Goal: Task Accomplishment & Management: Use online tool/utility

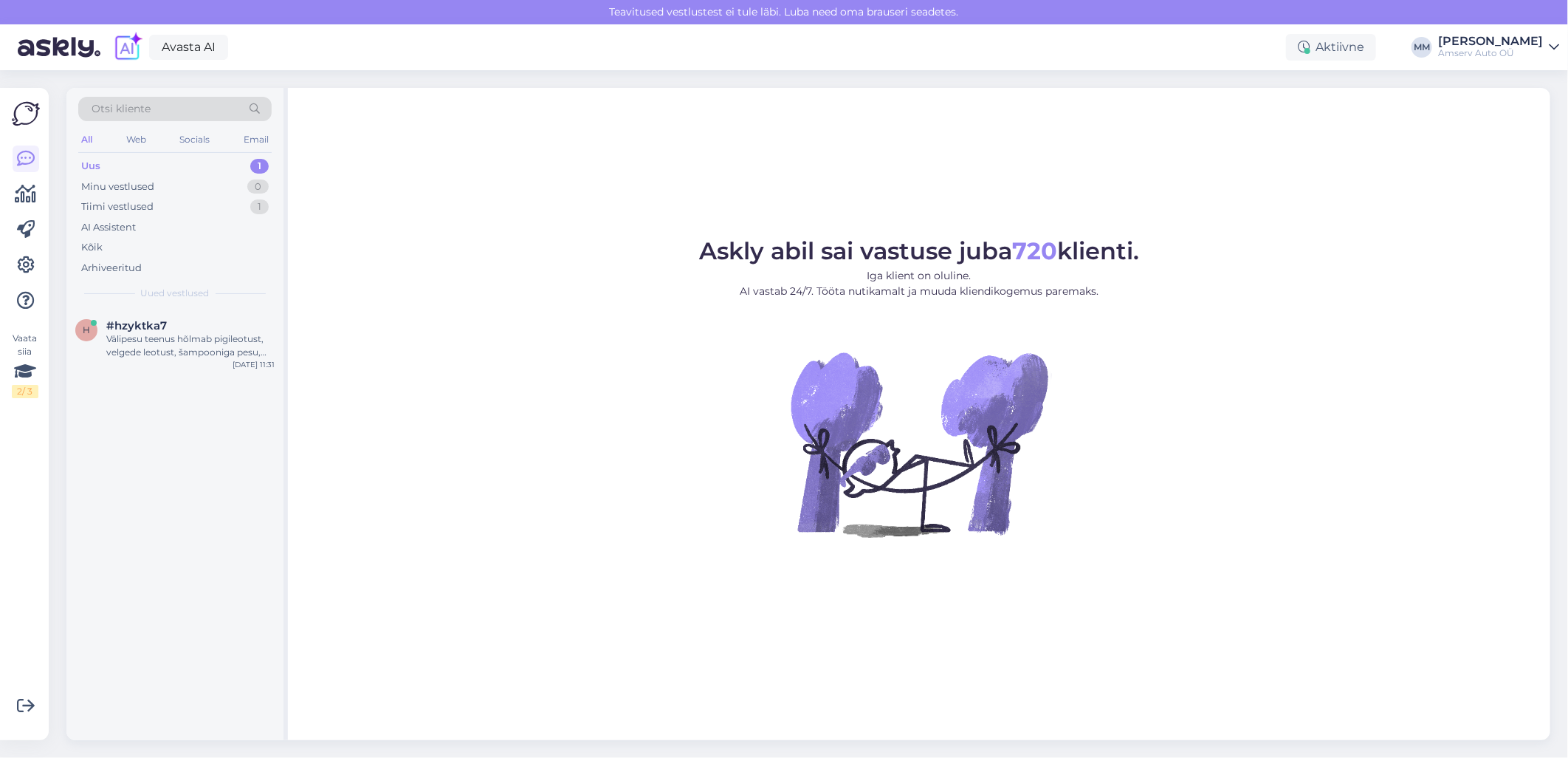
click at [183, 170] on div "Uus 1" at bounding box center [175, 166] width 193 height 21
click at [179, 350] on div "Välipesu teenus hõlmab pigileotust, velgede leotust, šampooniga pesu, kuivatami…" at bounding box center [191, 345] width 169 height 26
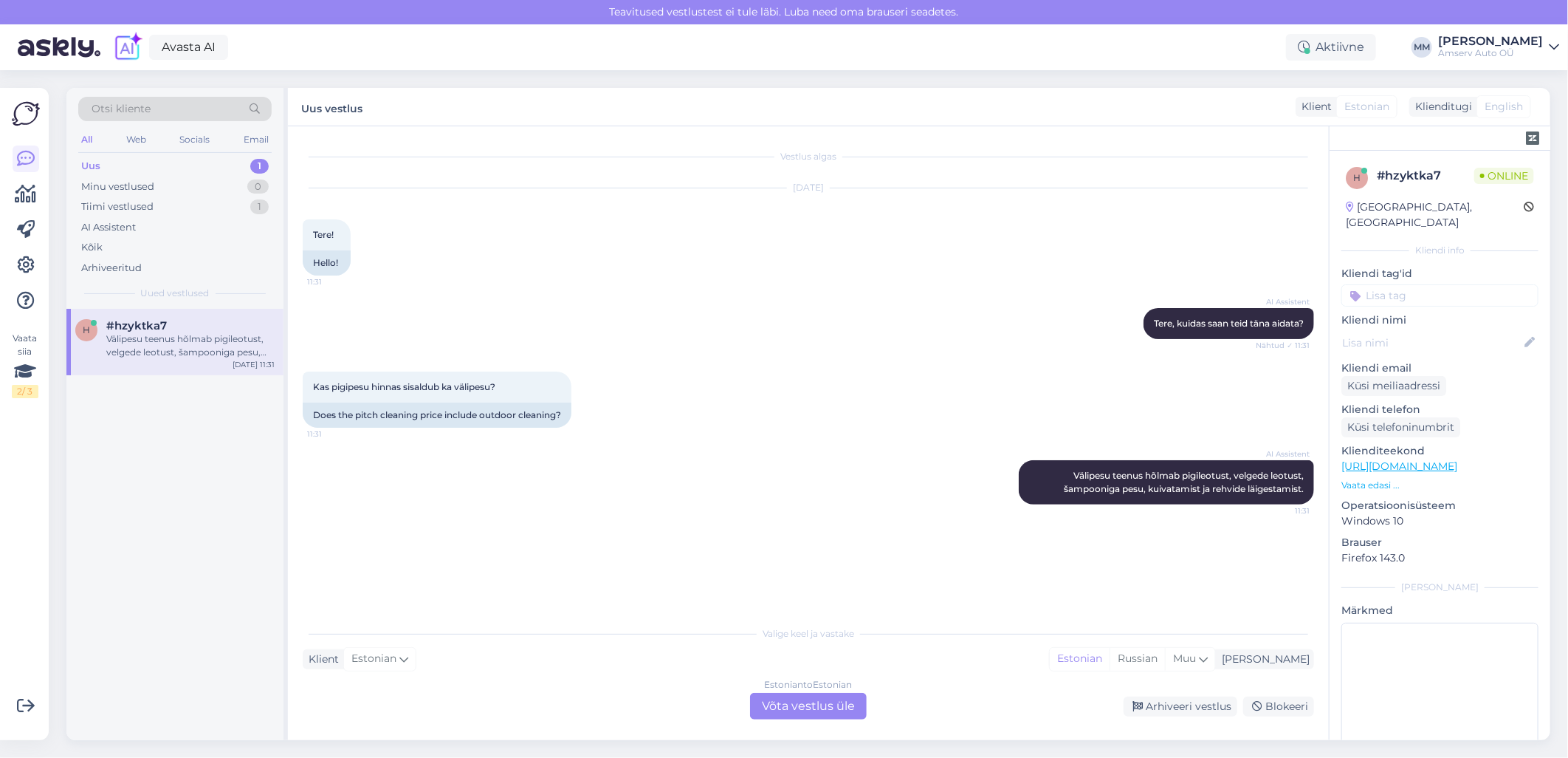
click at [842, 710] on div "Estonian to Estonian Võta vestlus üle" at bounding box center [809, 705] width 117 height 26
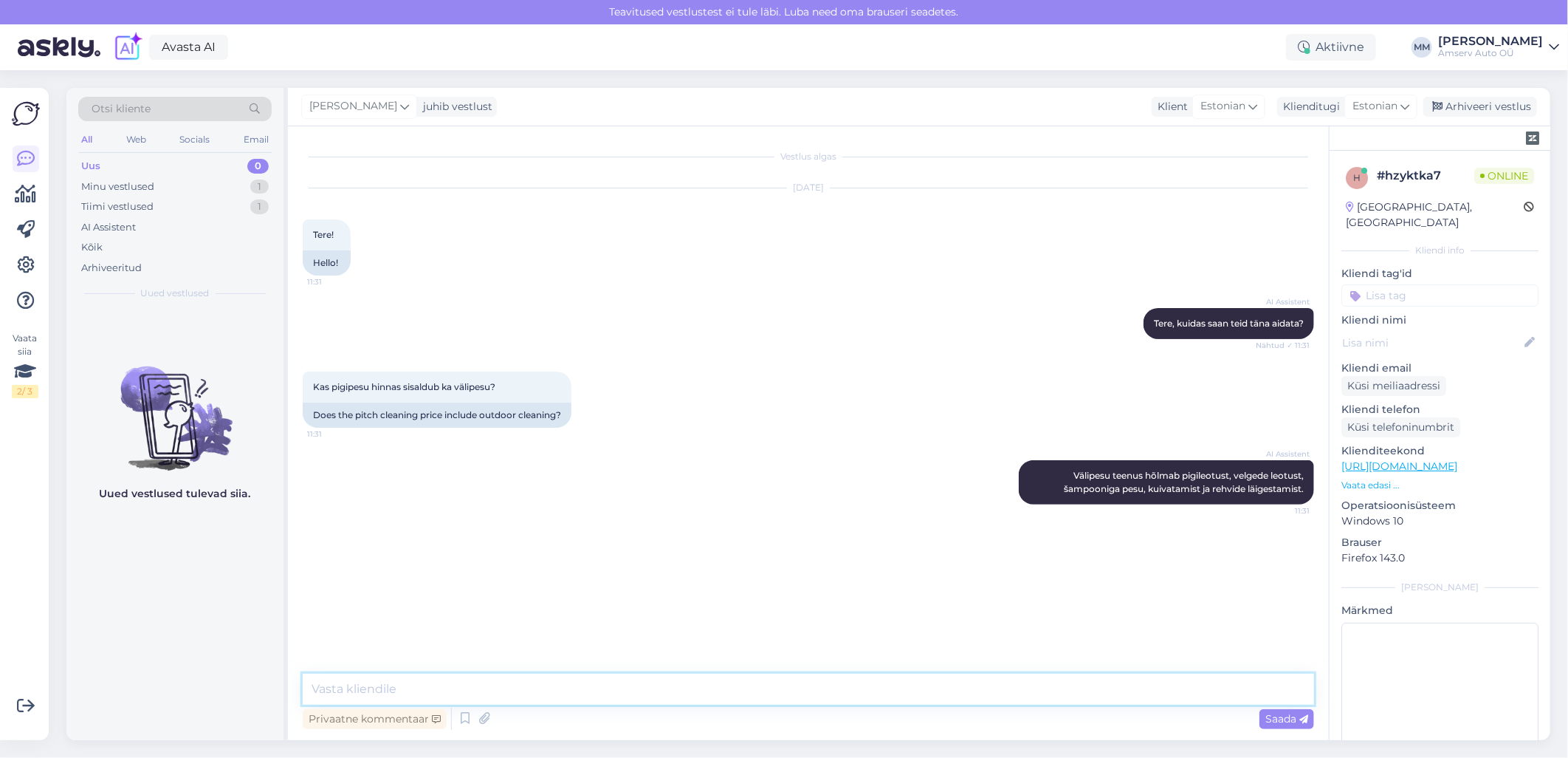
click at [601, 695] on textarea at bounding box center [808, 689] width 1012 height 31
type textarea "Tere"
type textarea "sisaldab, jah"
click at [577, 681] on textarea at bounding box center [808, 689] width 1012 height 31
type textarea "Kui soovite pakun aja"
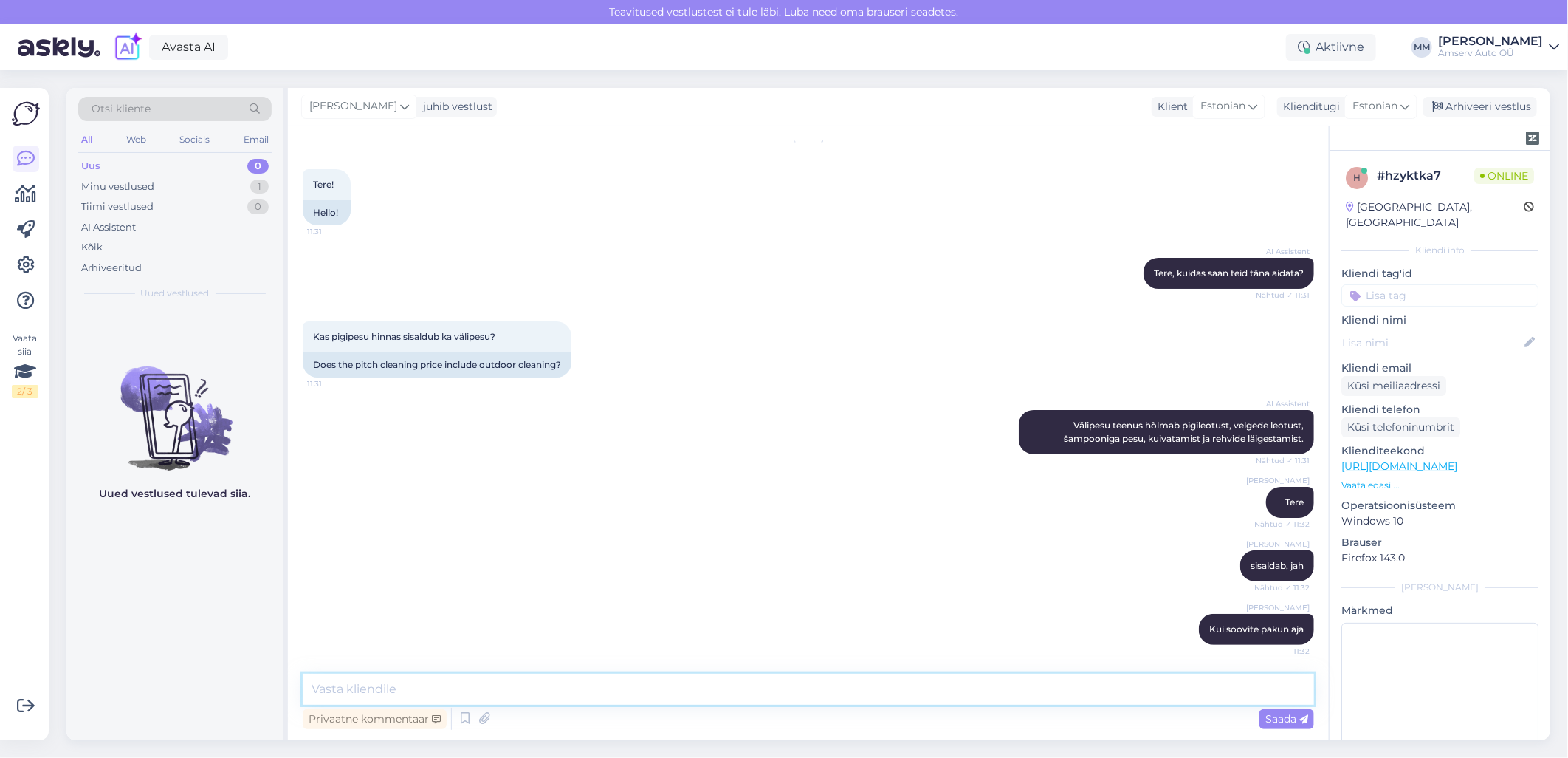
scroll to position [114, 0]
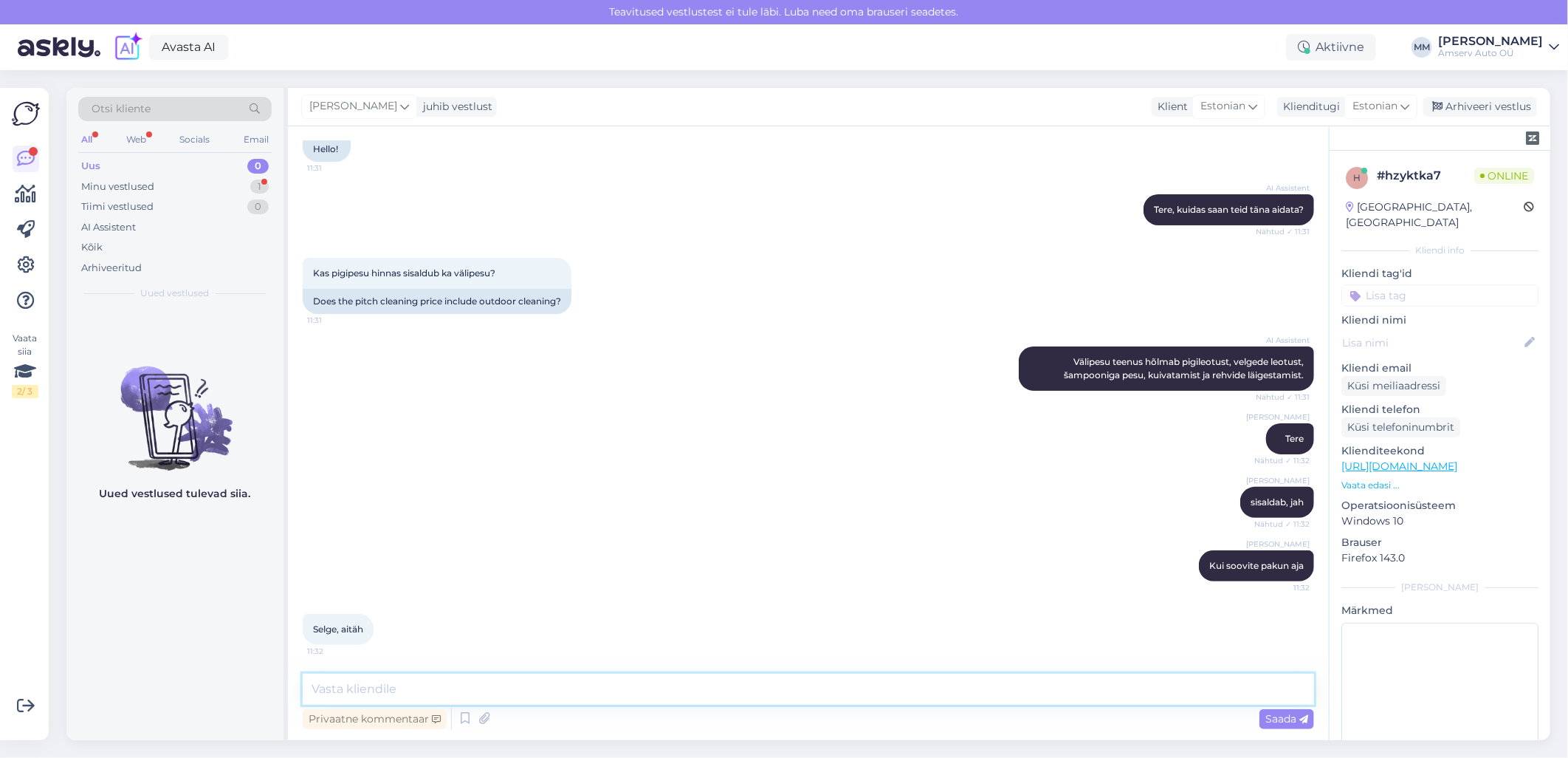
click at [584, 689] on textarea at bounding box center [808, 689] width 1012 height 31
type textarea "Aitäh Teile!"
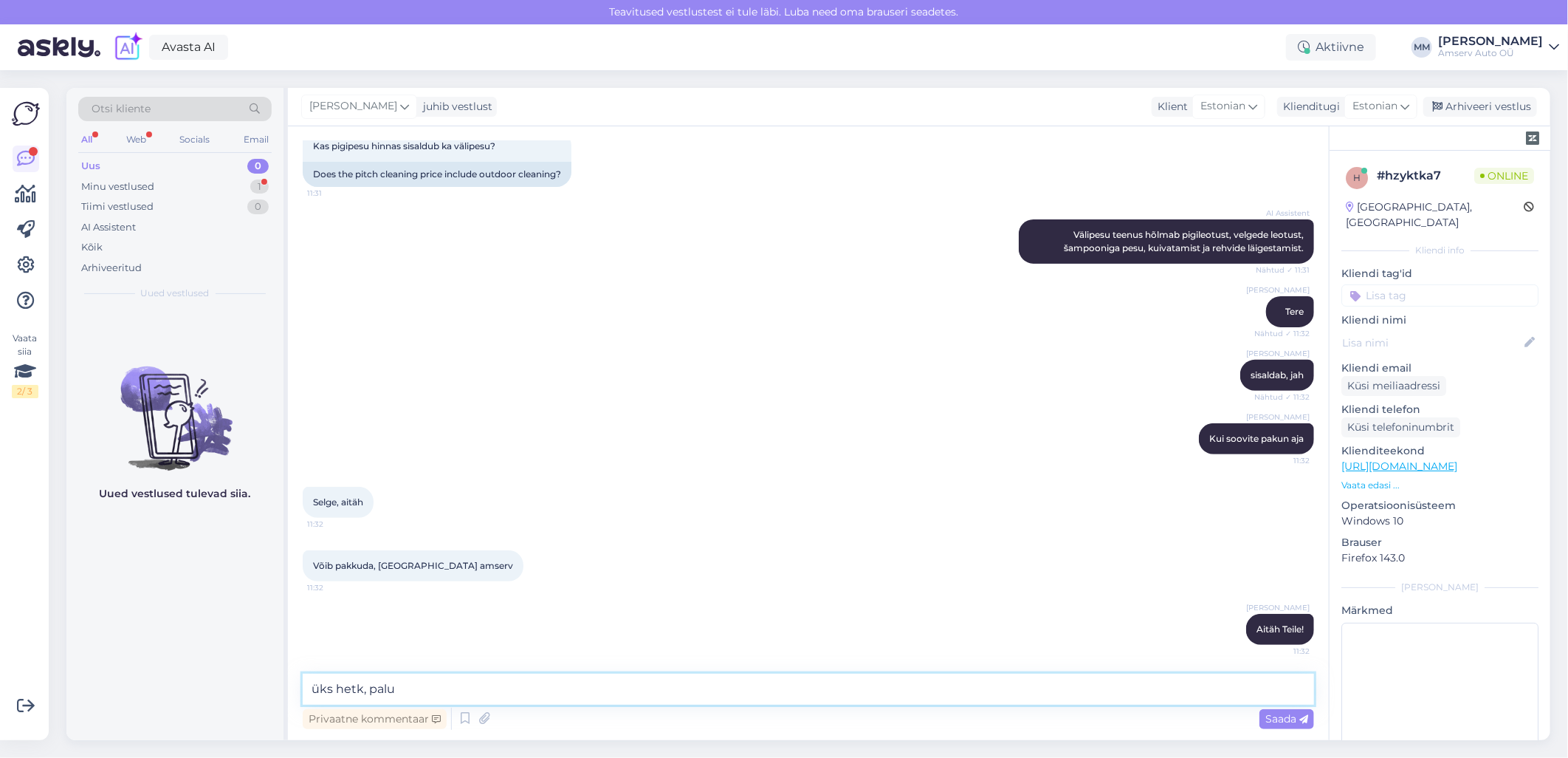
type textarea "üks hetk, palun"
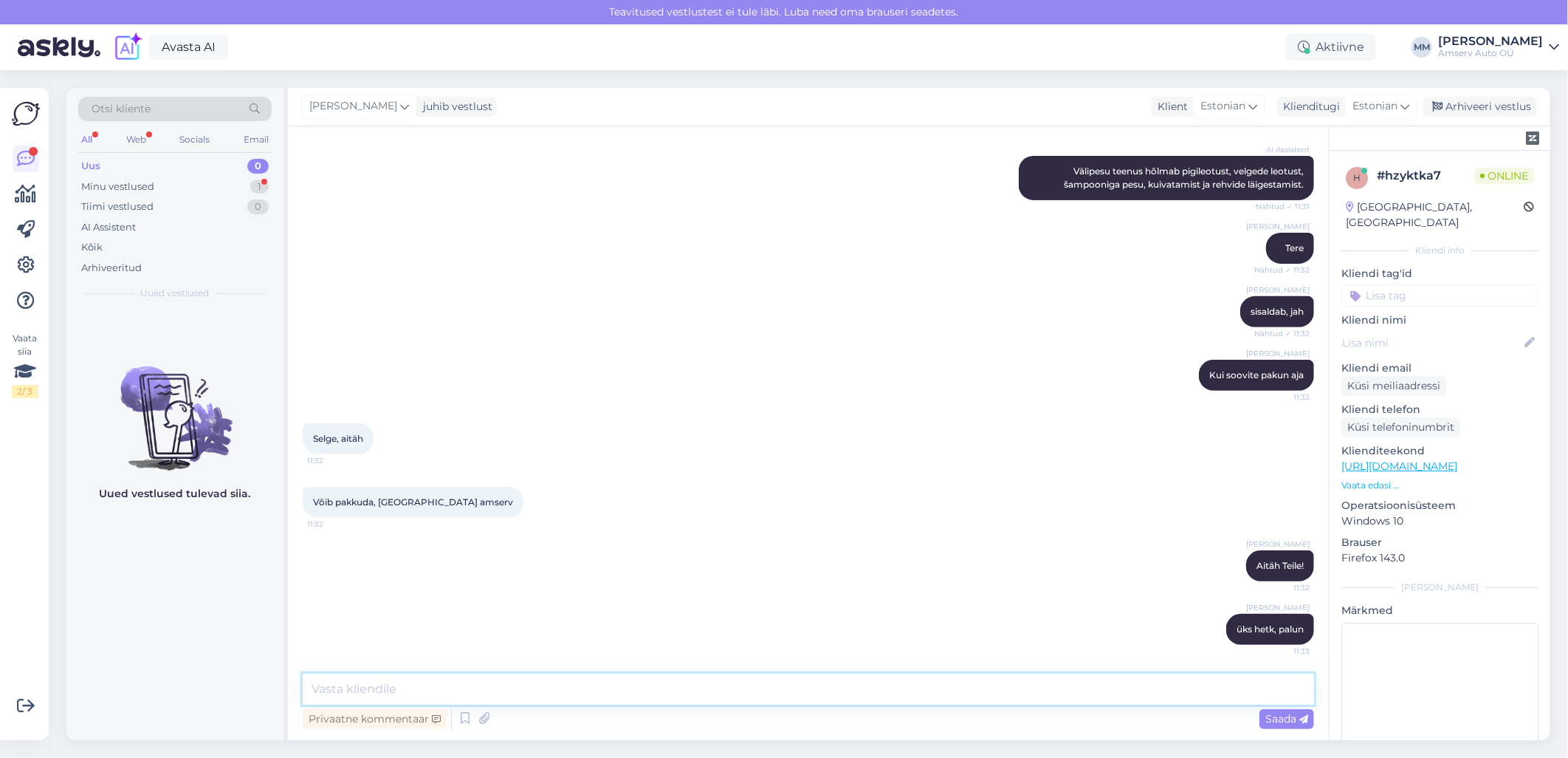
click at [1042, 687] on textarea at bounding box center [808, 689] width 1012 height 31
type textarea "Palun auto reg. nr"
click at [1272, 719] on span "Saada" at bounding box center [1287, 718] width 43 height 14
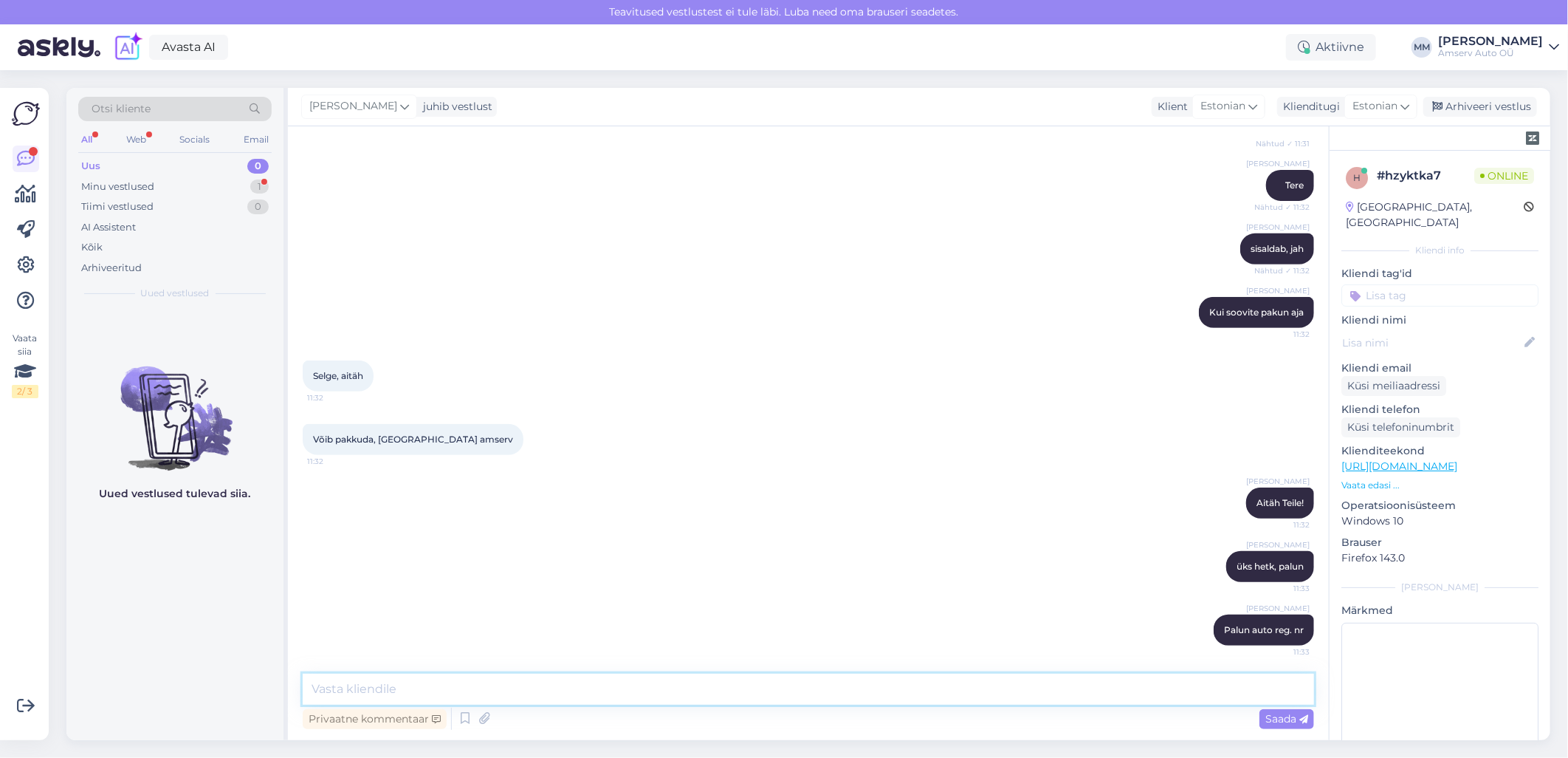
click at [1047, 692] on textarea at bounding box center [808, 689] width 1012 height 31
type textarea "Esimene võimalus [DATE][PERSON_NAME] 13:00"
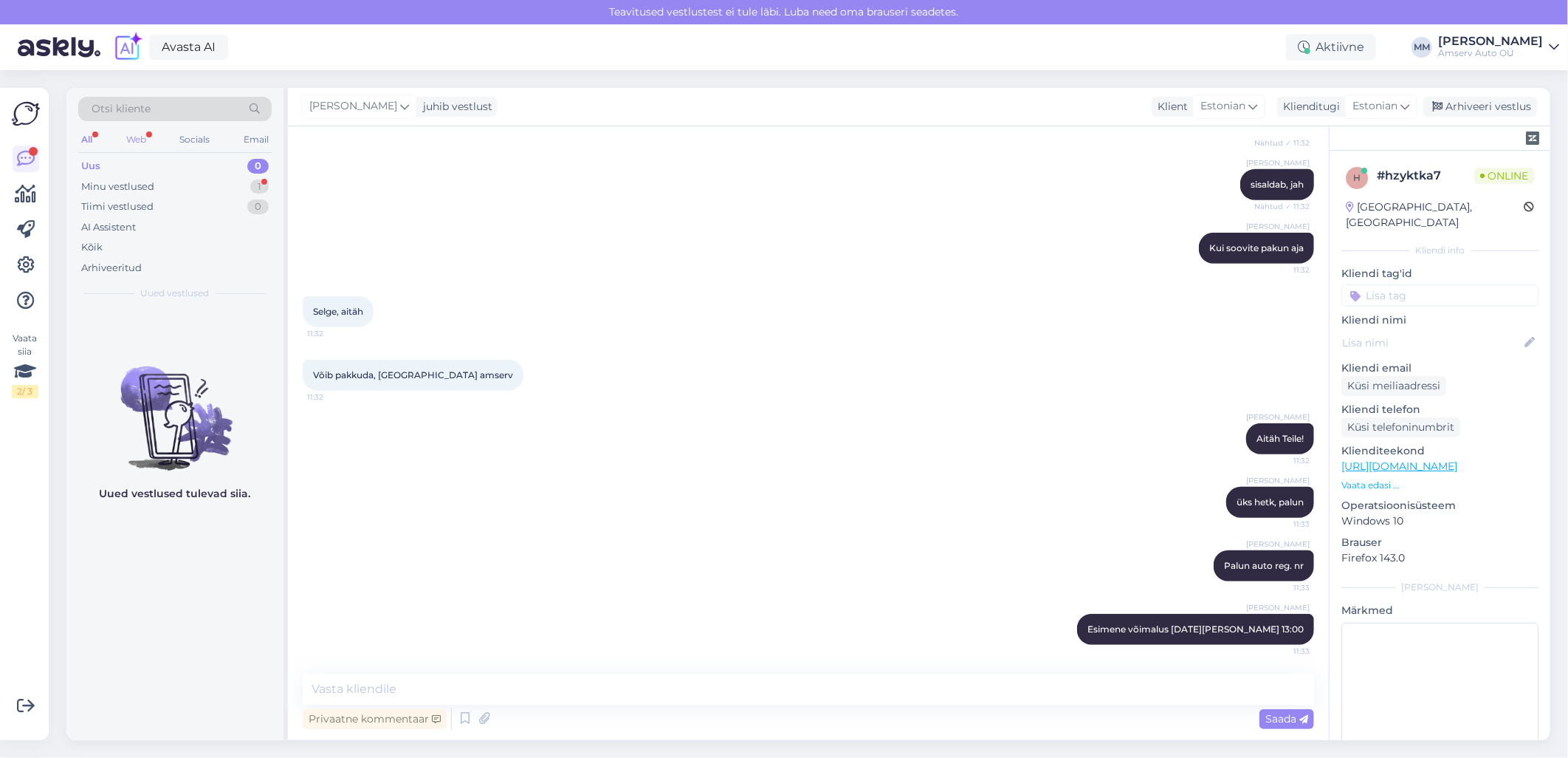
click at [145, 137] on div "Web" at bounding box center [136, 139] width 26 height 19
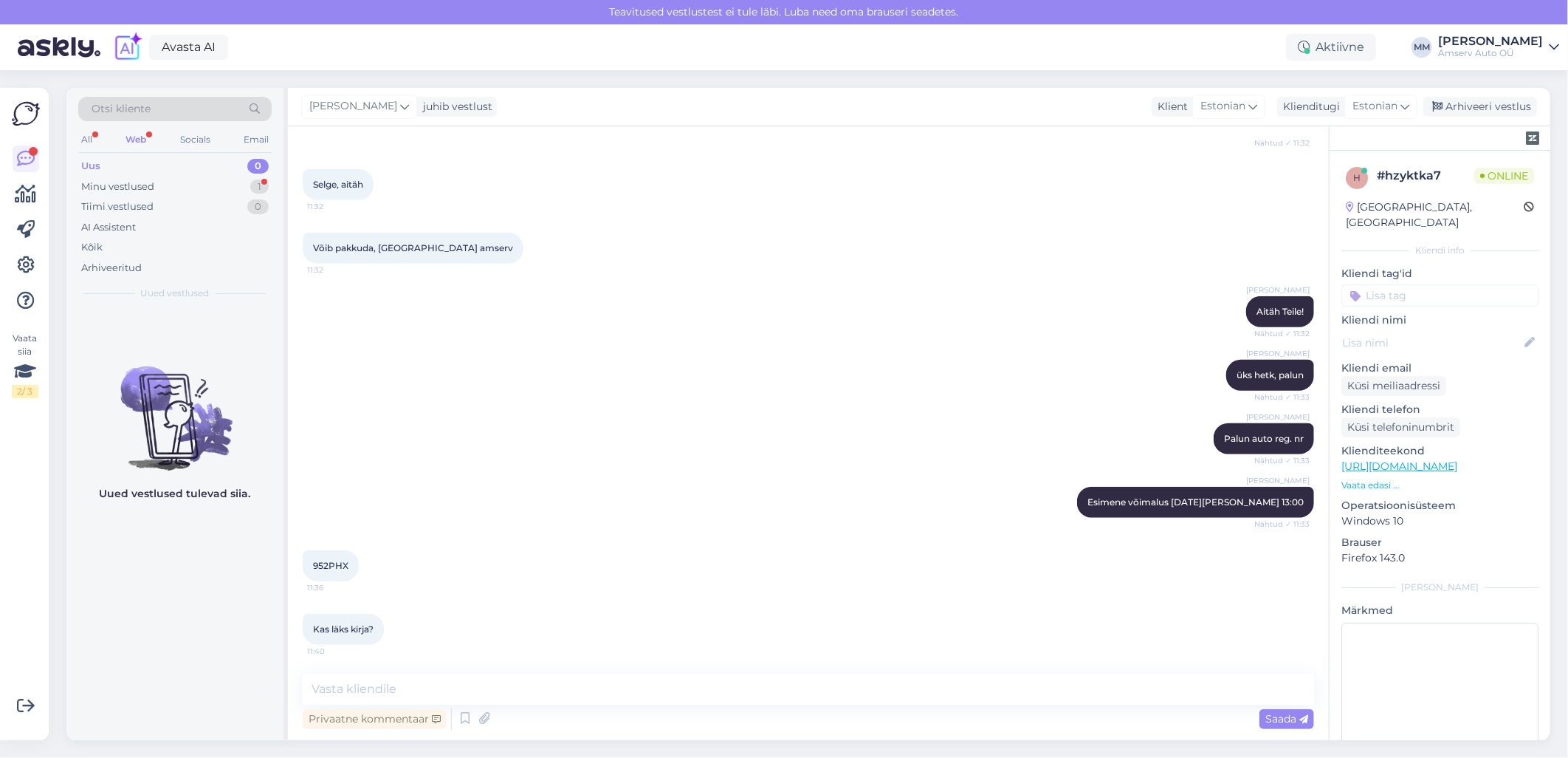
click at [144, 137] on div "Web" at bounding box center [135, 139] width 26 height 19
click at [181, 188] on div "Minu vestlused 1" at bounding box center [175, 186] width 193 height 21
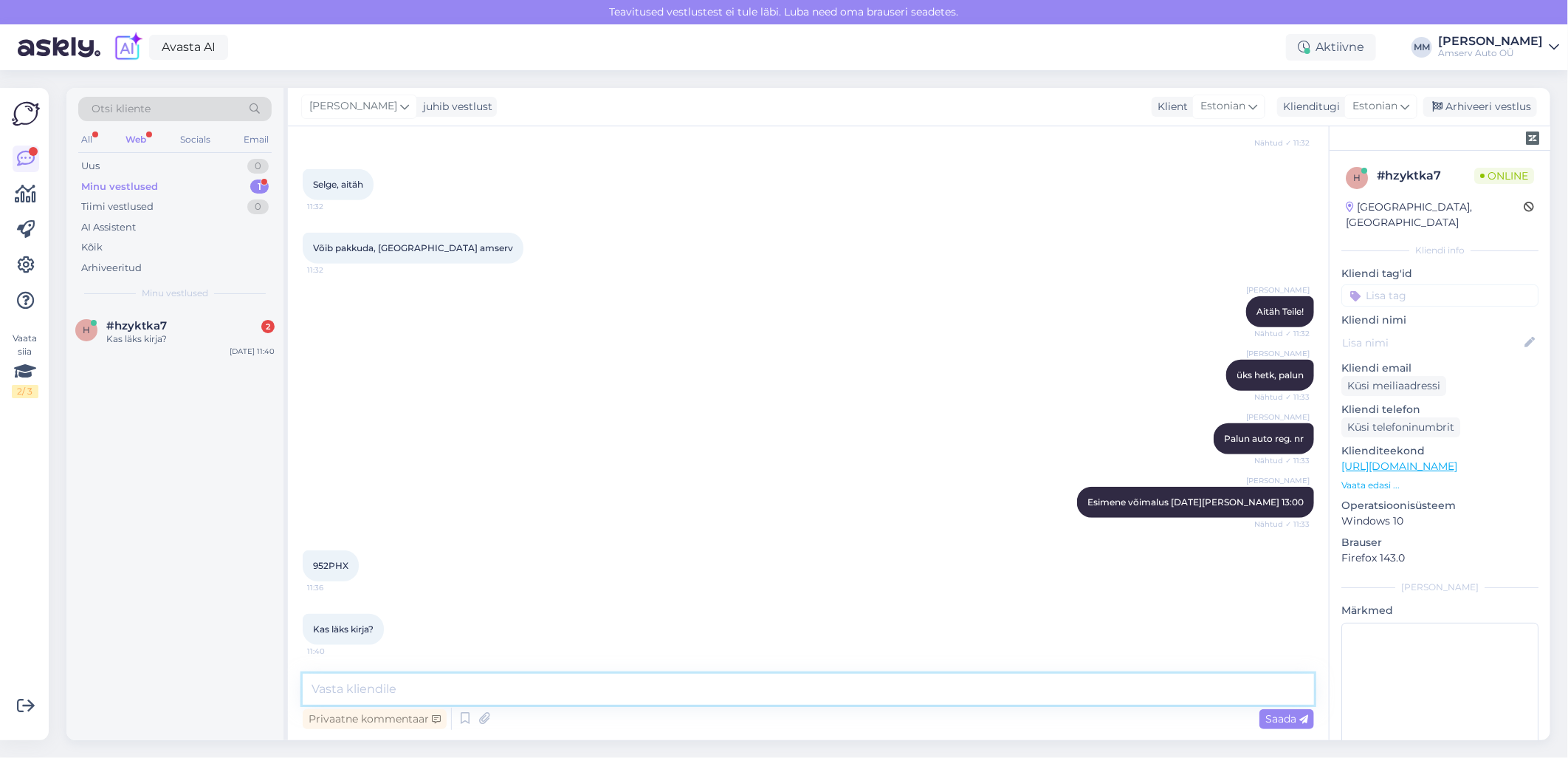
click at [386, 684] on textarea at bounding box center [808, 689] width 1012 height 31
click at [317, 567] on span "952PHX" at bounding box center [330, 566] width 36 height 11
drag, startPoint x: 317, startPoint y: 567, endPoint x: 327, endPoint y: 557, distance: 14.1
copy div "952PHX 11:36"
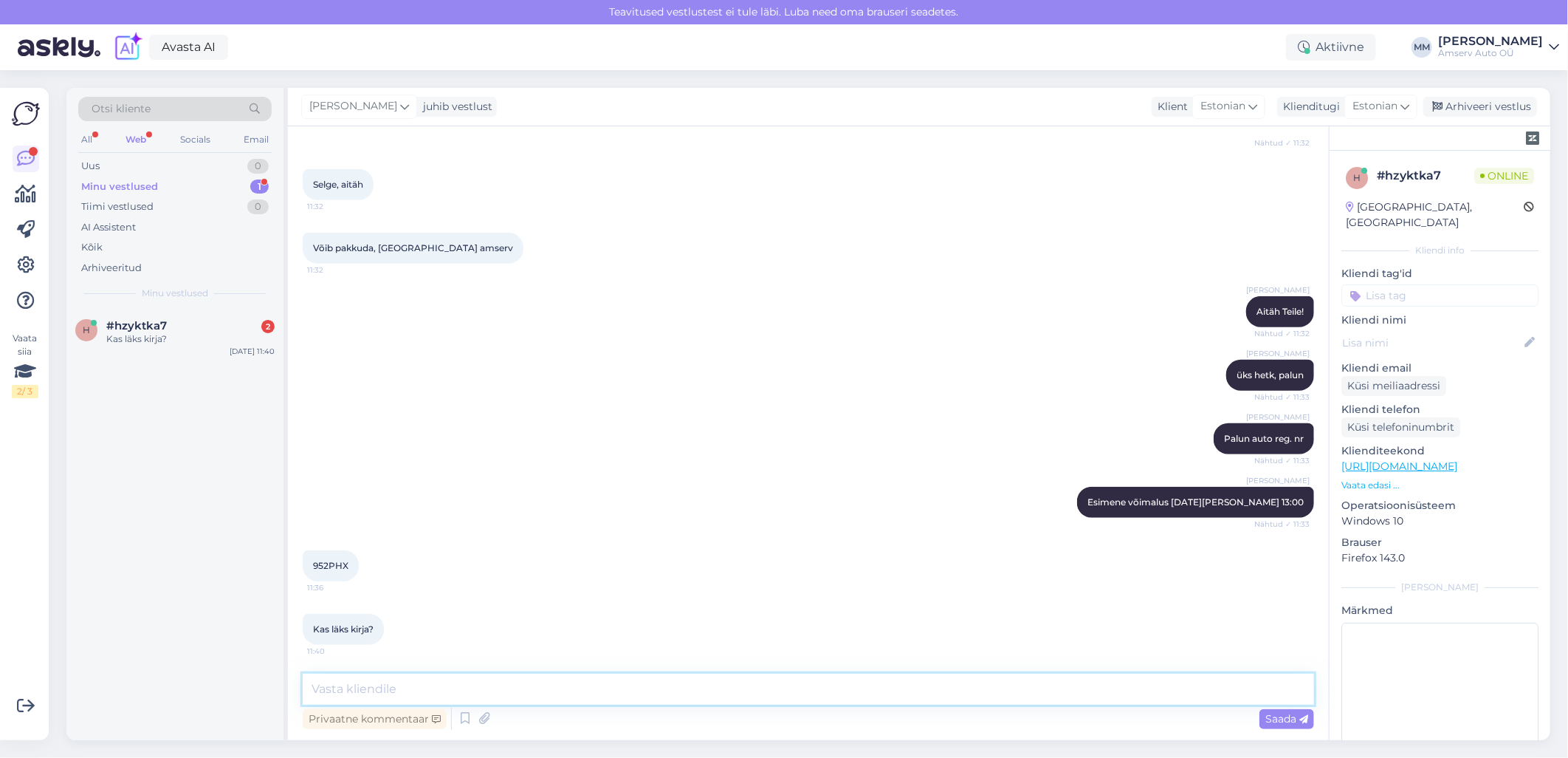
click at [458, 682] on textarea at bounding box center [808, 689] width 1012 height 31
type textarea "P"
paste textarea "952PHX"
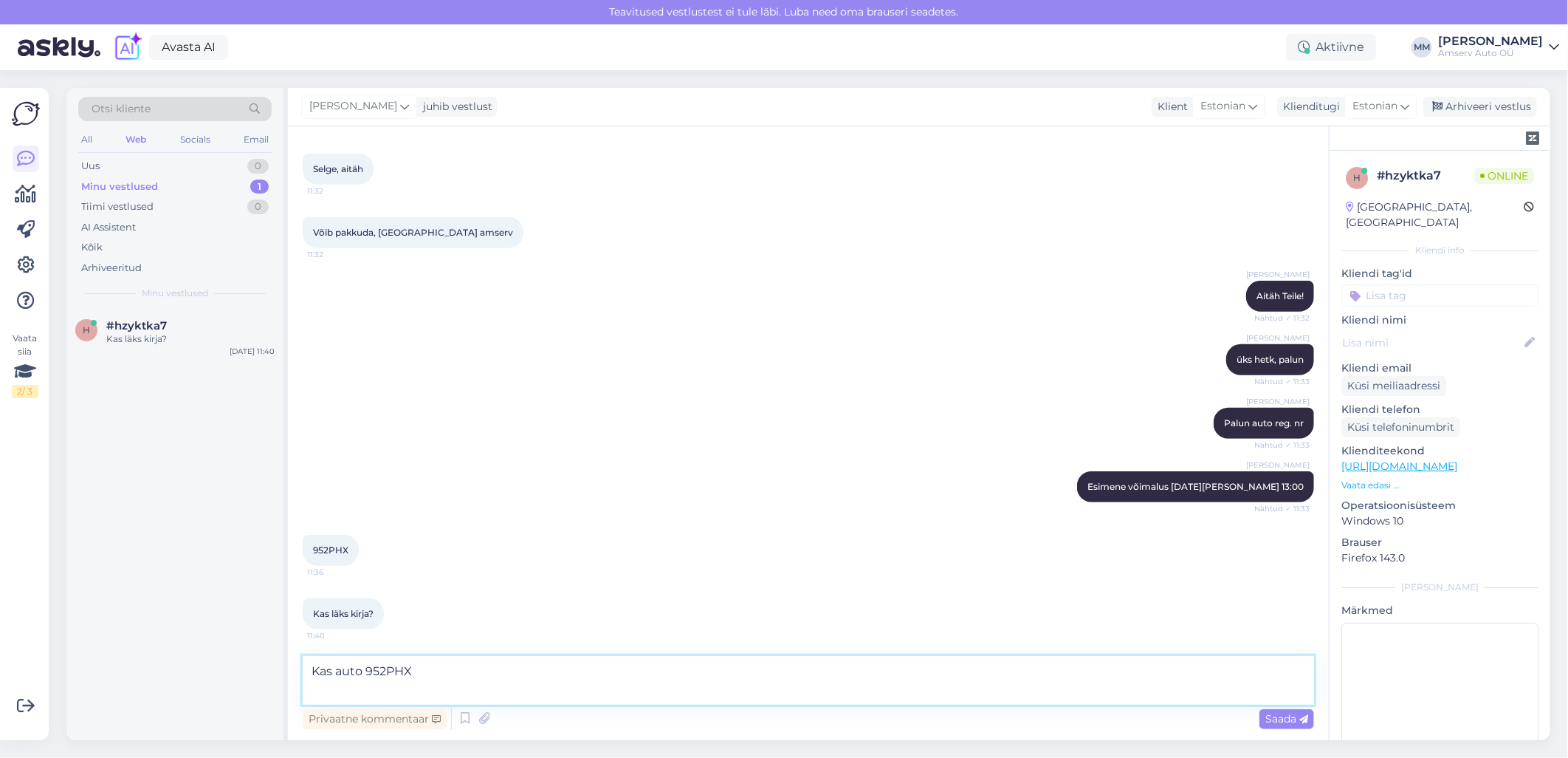
drag, startPoint x: 427, startPoint y: 670, endPoint x: 365, endPoint y: 672, distance: 62.0
click at [365, 672] on textarea "Kas auto 952PHX" at bounding box center [808, 680] width 1012 height 48
paste textarea "VOLKSWAGEN PASSAT"
type textarea "Kas auto VOLKSWAGEN PASSAT?"
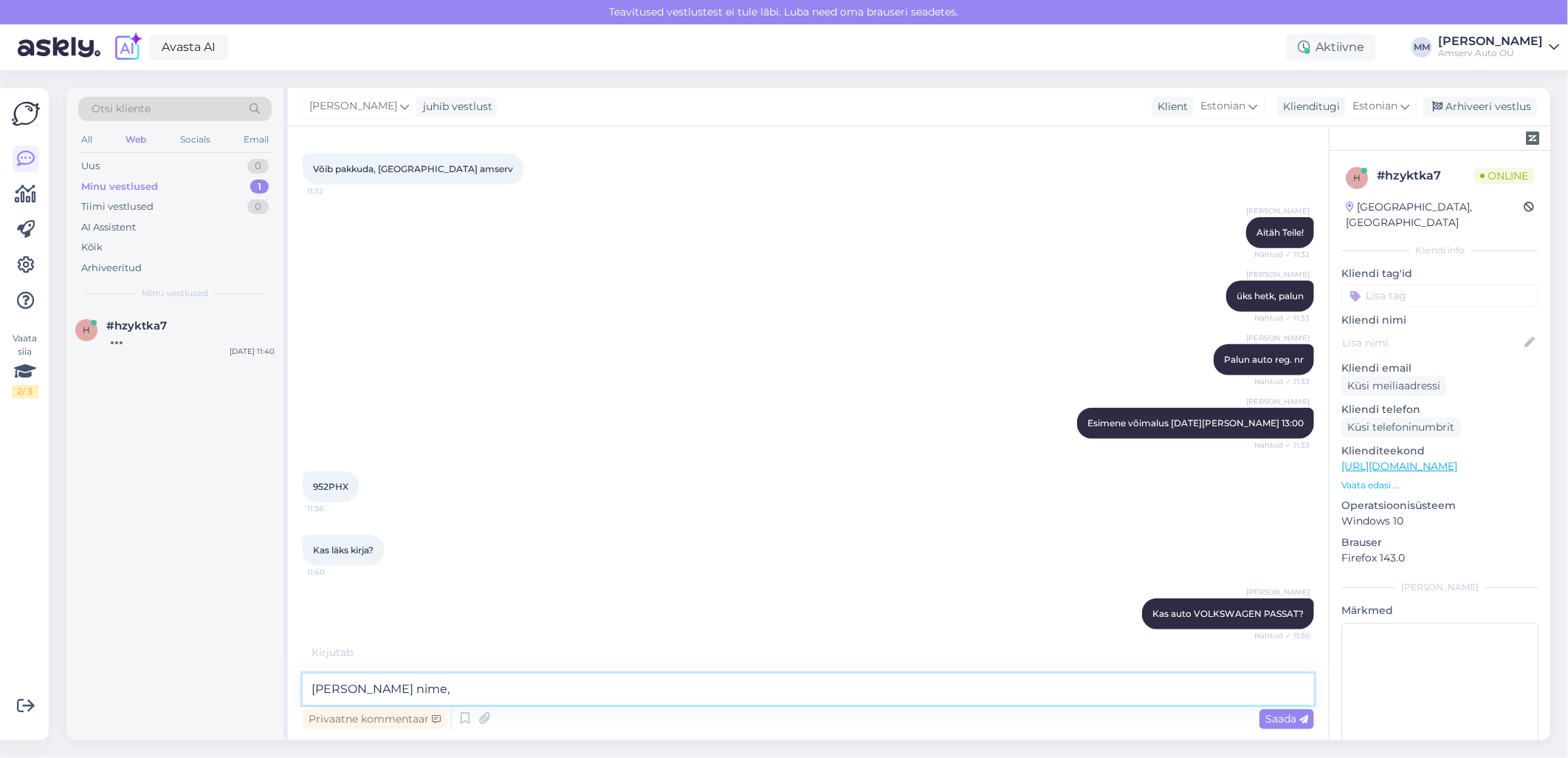
scroll to position [684, 0]
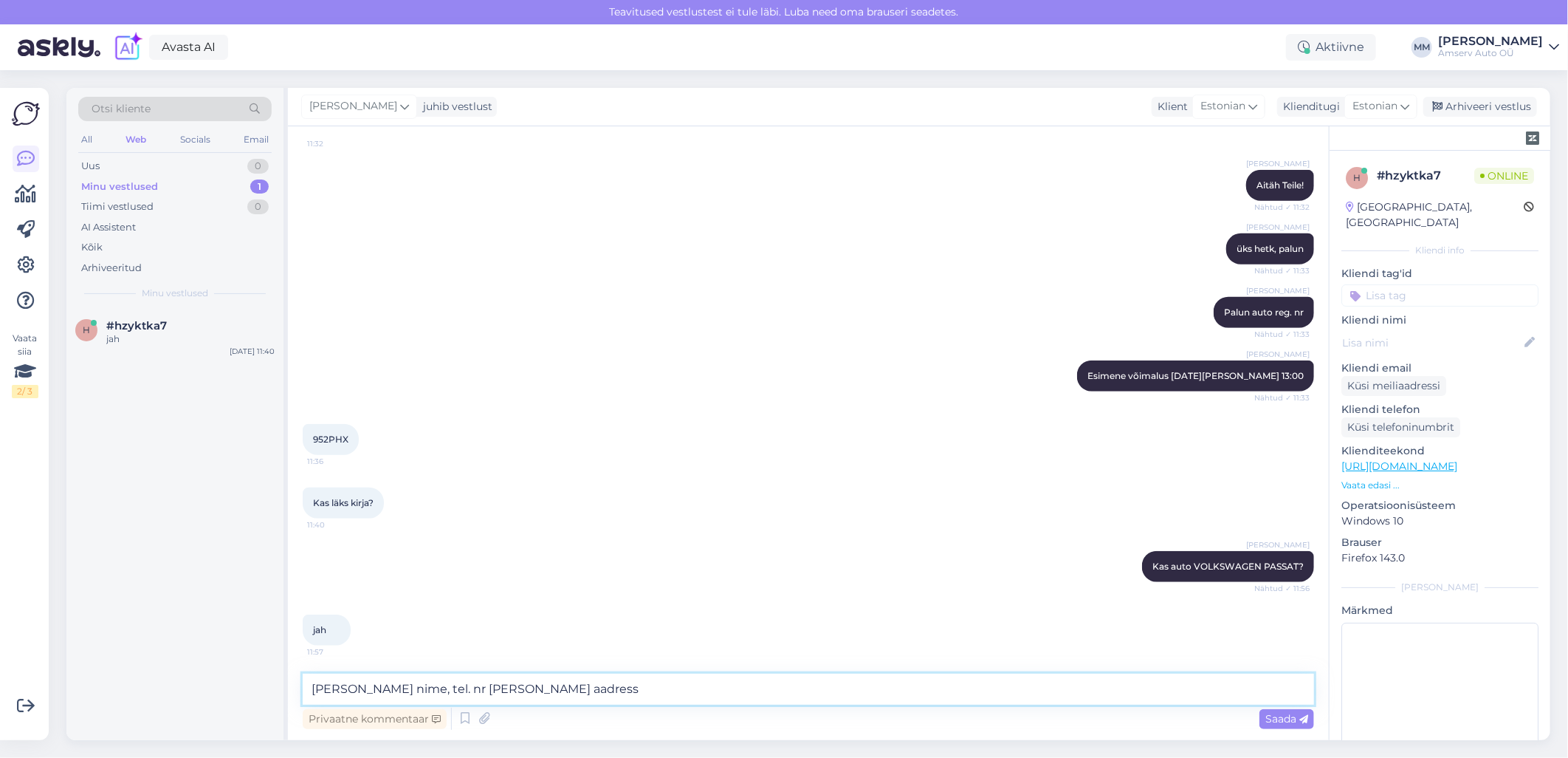
click at [493, 695] on textarea "[PERSON_NAME] nime, tel. nr [PERSON_NAME] aadress" at bounding box center [808, 689] width 1012 height 31
click at [546, 690] on textarea "[PERSON_NAME] nime, tel. nr [PERSON_NAME] aadress" at bounding box center [808, 689] width 1012 height 31
click at [493, 696] on textarea "[PERSON_NAME] nime, tel. nr [PERSON_NAME] aadress" at bounding box center [808, 689] width 1012 height 31
type textarea "[PERSON_NAME] nime, tel. nr ja meiliaadress"
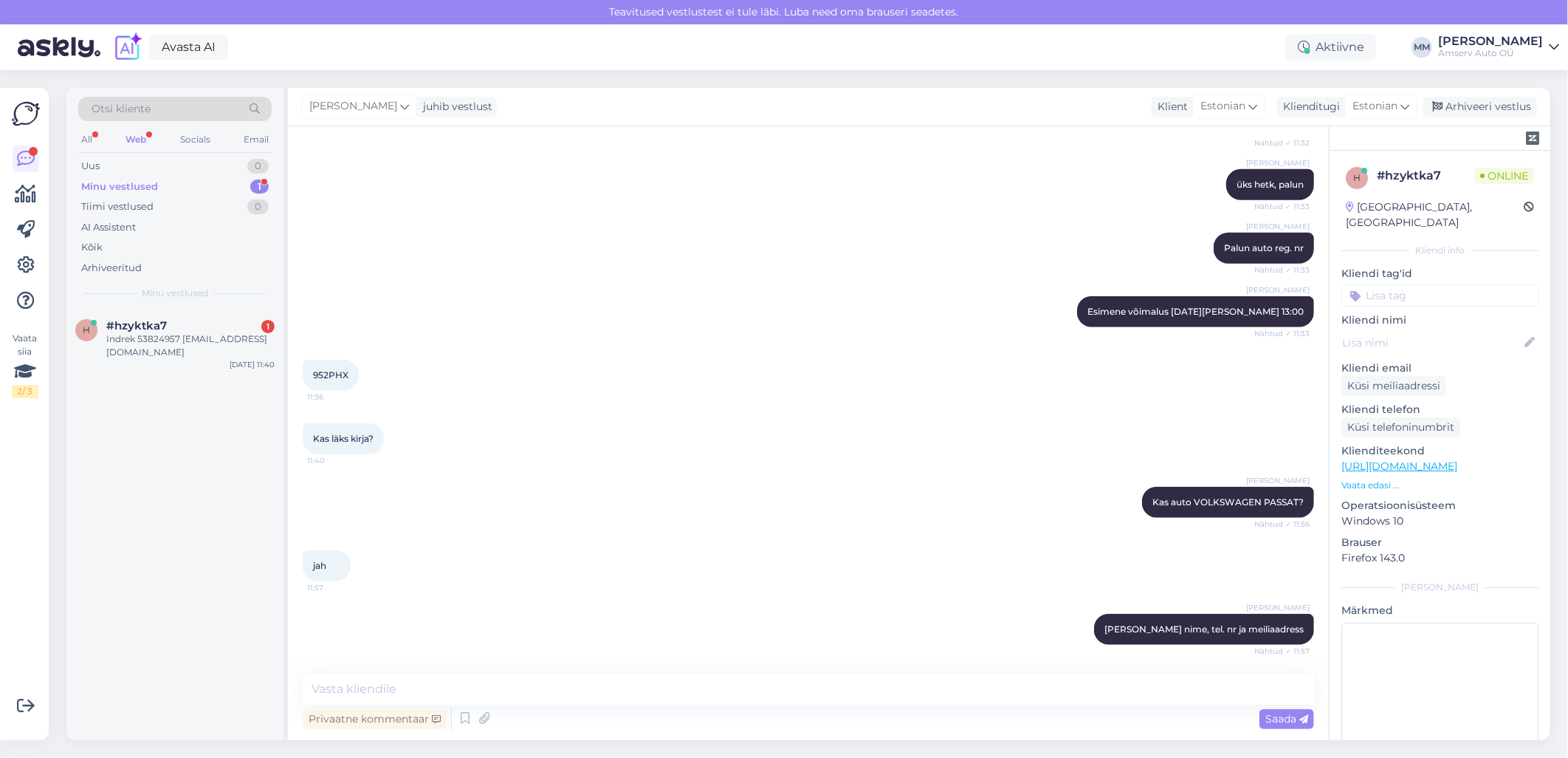
scroll to position [838, 0]
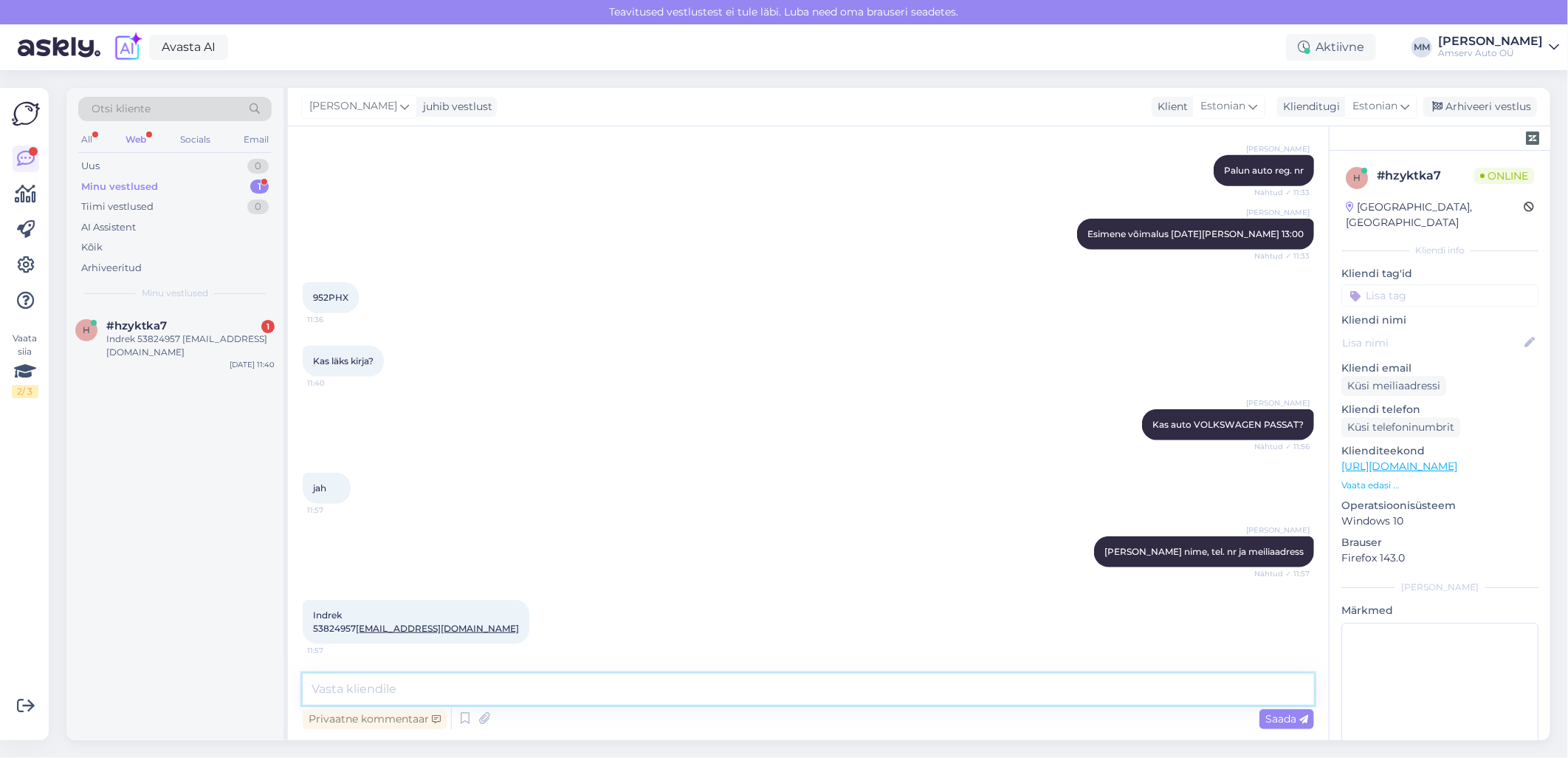
click at [490, 685] on textarea at bounding box center [808, 689] width 1012 height 31
type textarea "Tänan!"
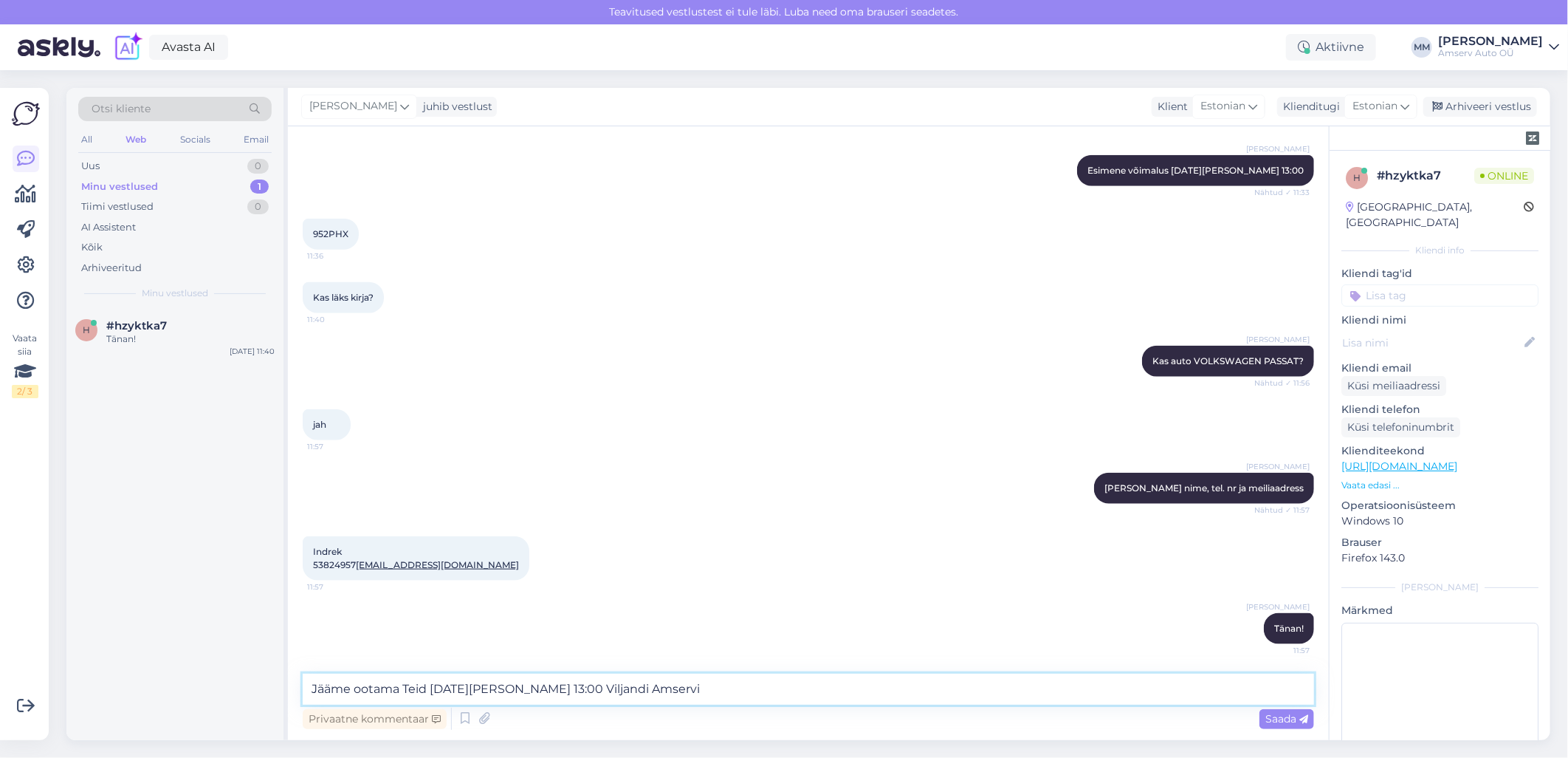
type textarea "Jääme ootama Teid [DATE][PERSON_NAME] 13:00 Viljandi Amservis"
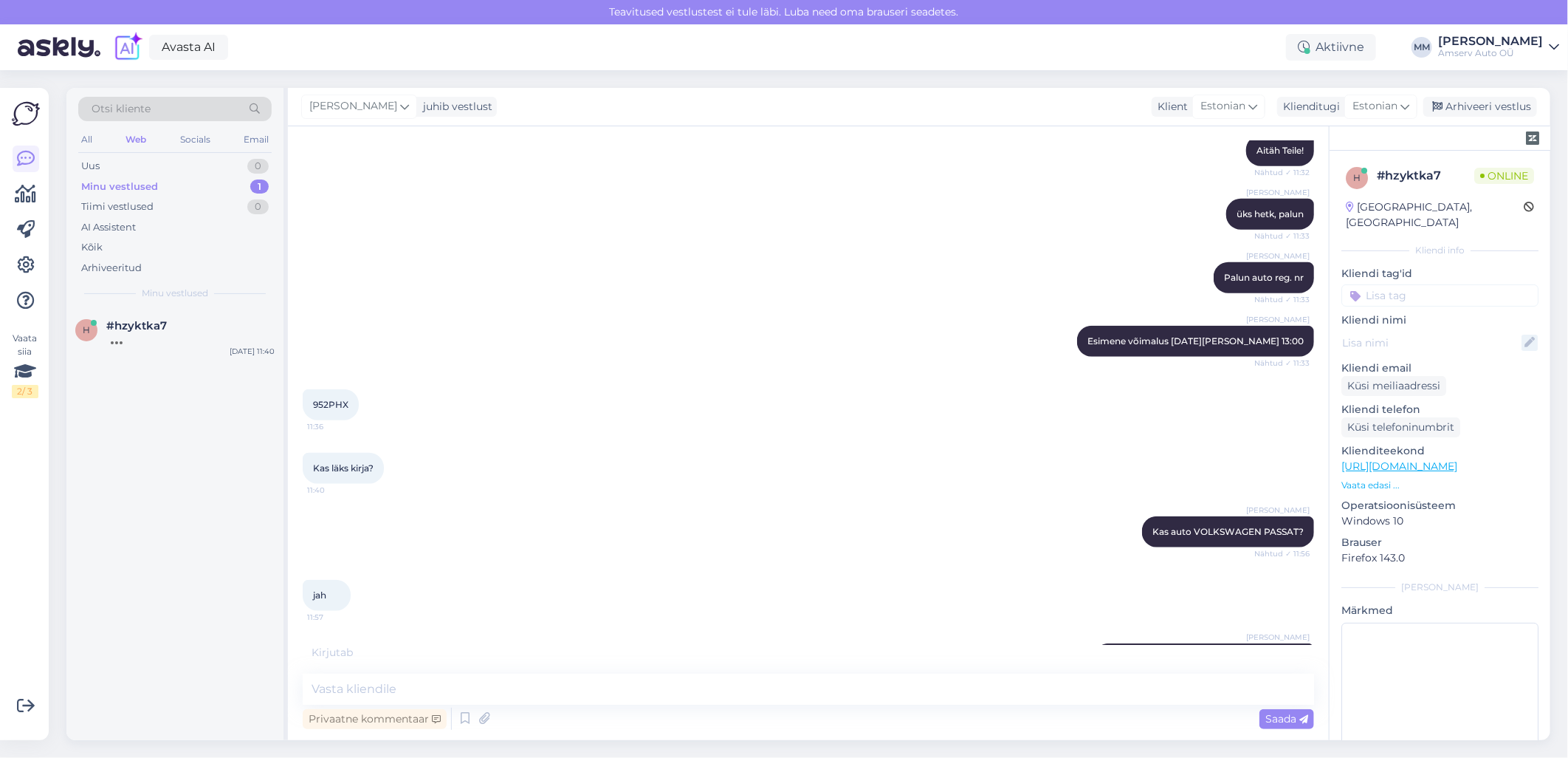
scroll to position [1030, 0]
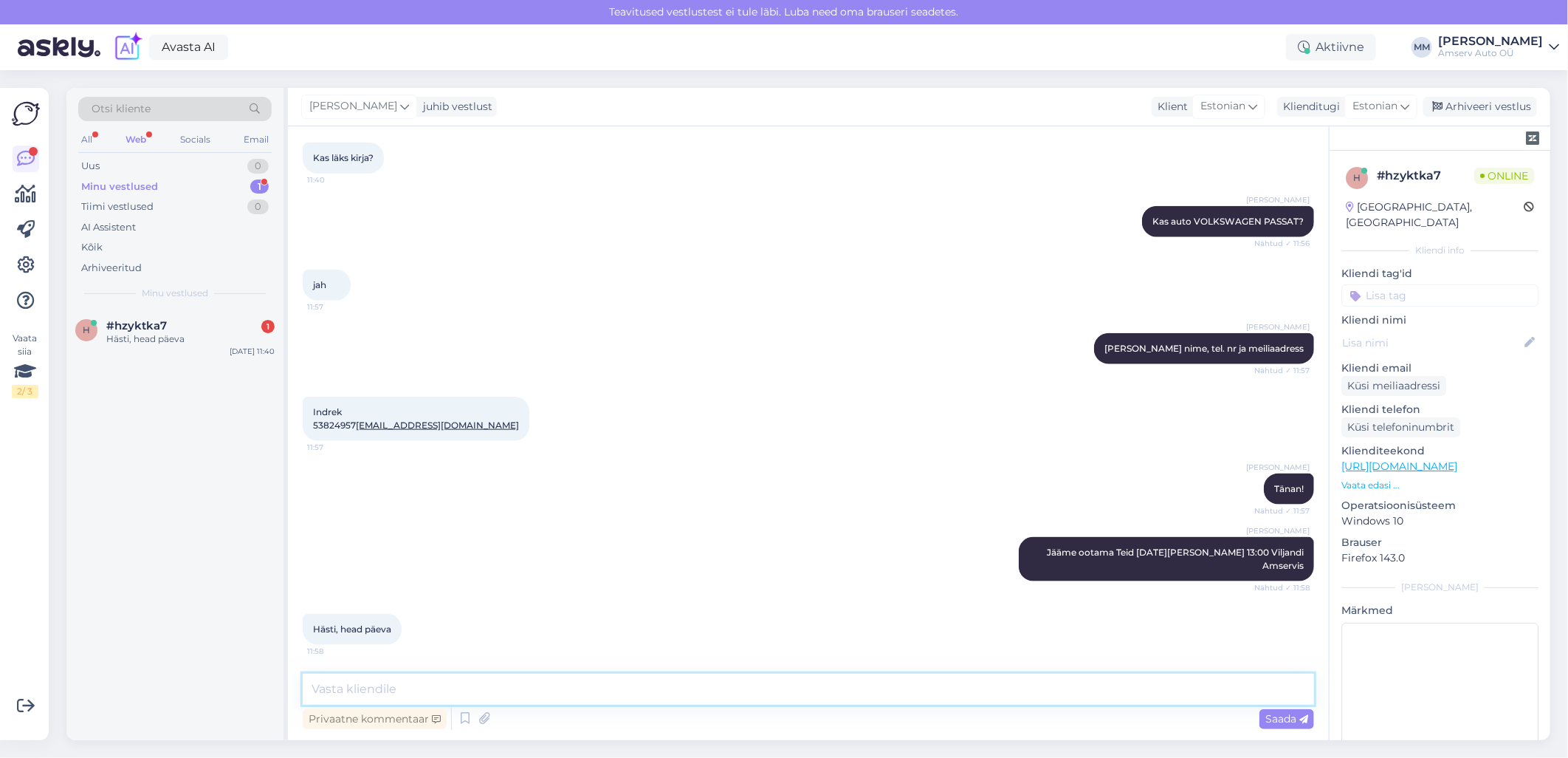
click at [710, 689] on textarea at bounding box center [808, 689] width 1012 height 31
type textarea "Aitäh! Teile samuti!!!"
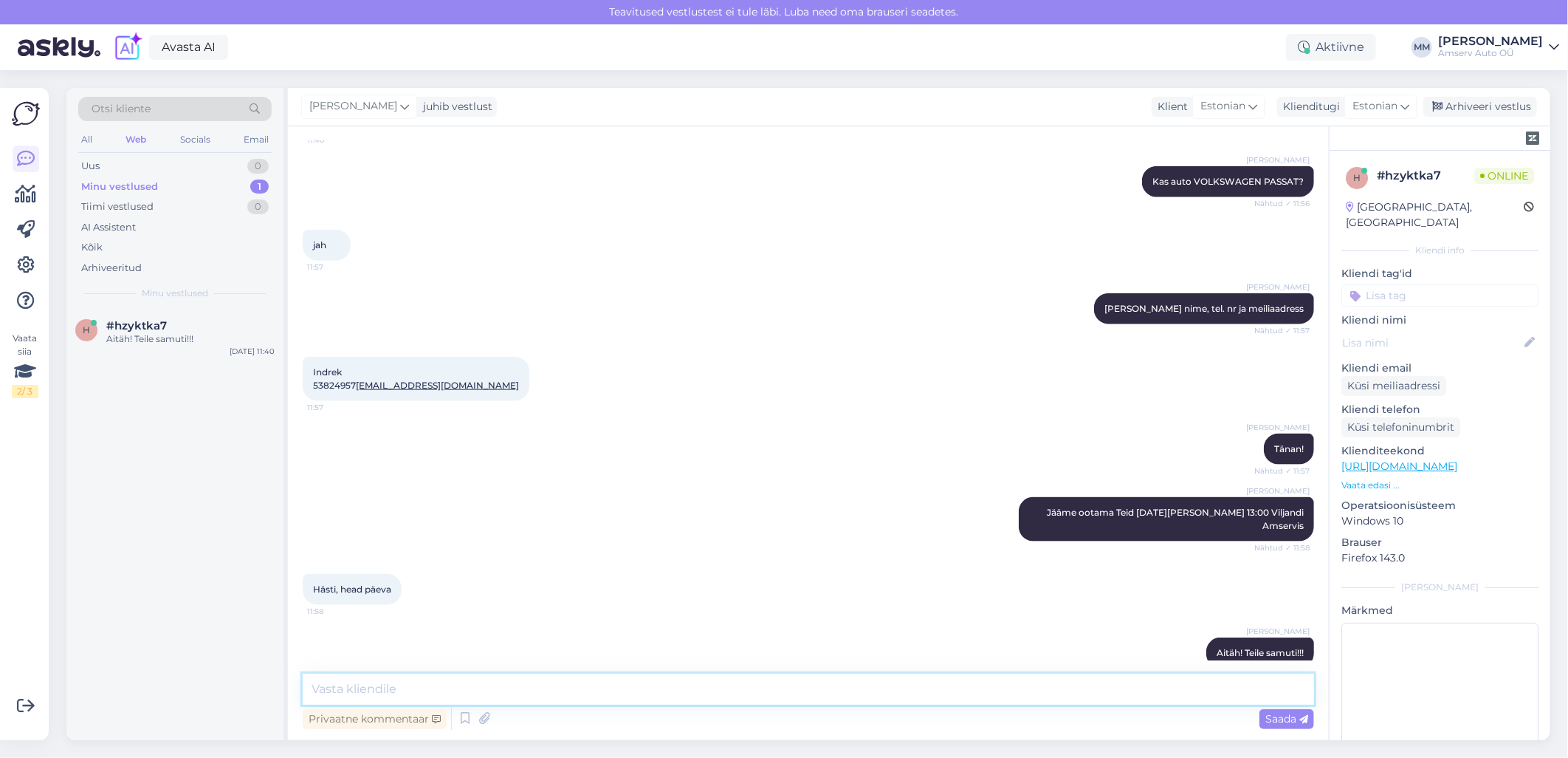
scroll to position [1093, 0]
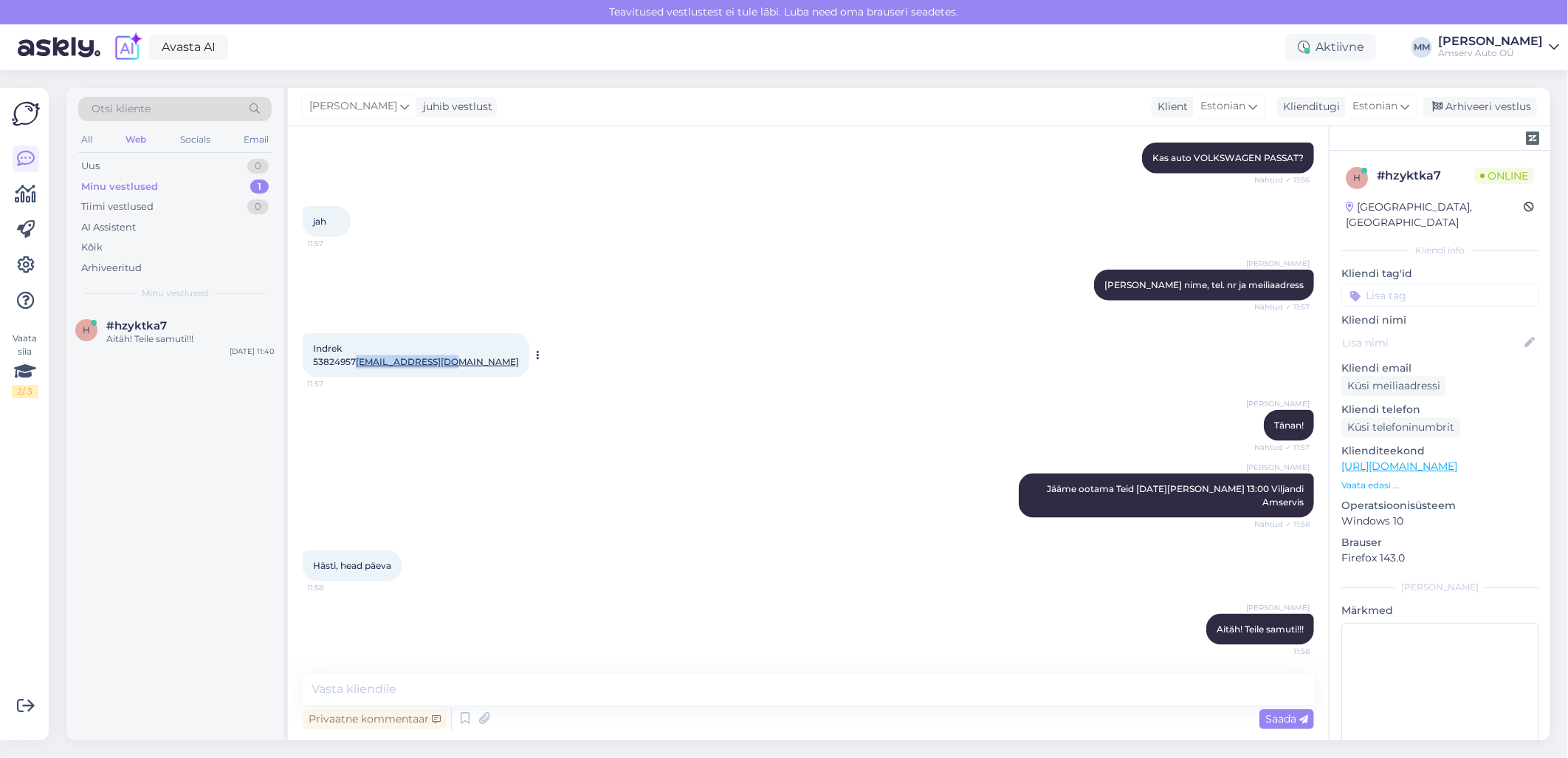
drag, startPoint x: 411, startPoint y: 373, endPoint x: 312, endPoint y: 380, distance: 99.2
click at [312, 378] on div "Indrek 53824957 [EMAIL_ADDRESS][DOMAIN_NAME] 11:57" at bounding box center [416, 355] width 227 height 45
drag, startPoint x: 312, startPoint y: 380, endPoint x: 318, endPoint y: 373, distance: 9.2
copy link "[EMAIL_ADDRESS][DOMAIN_NAME]"
drag, startPoint x: 470, startPoint y: 451, endPoint x: 454, endPoint y: 434, distance: 23.3
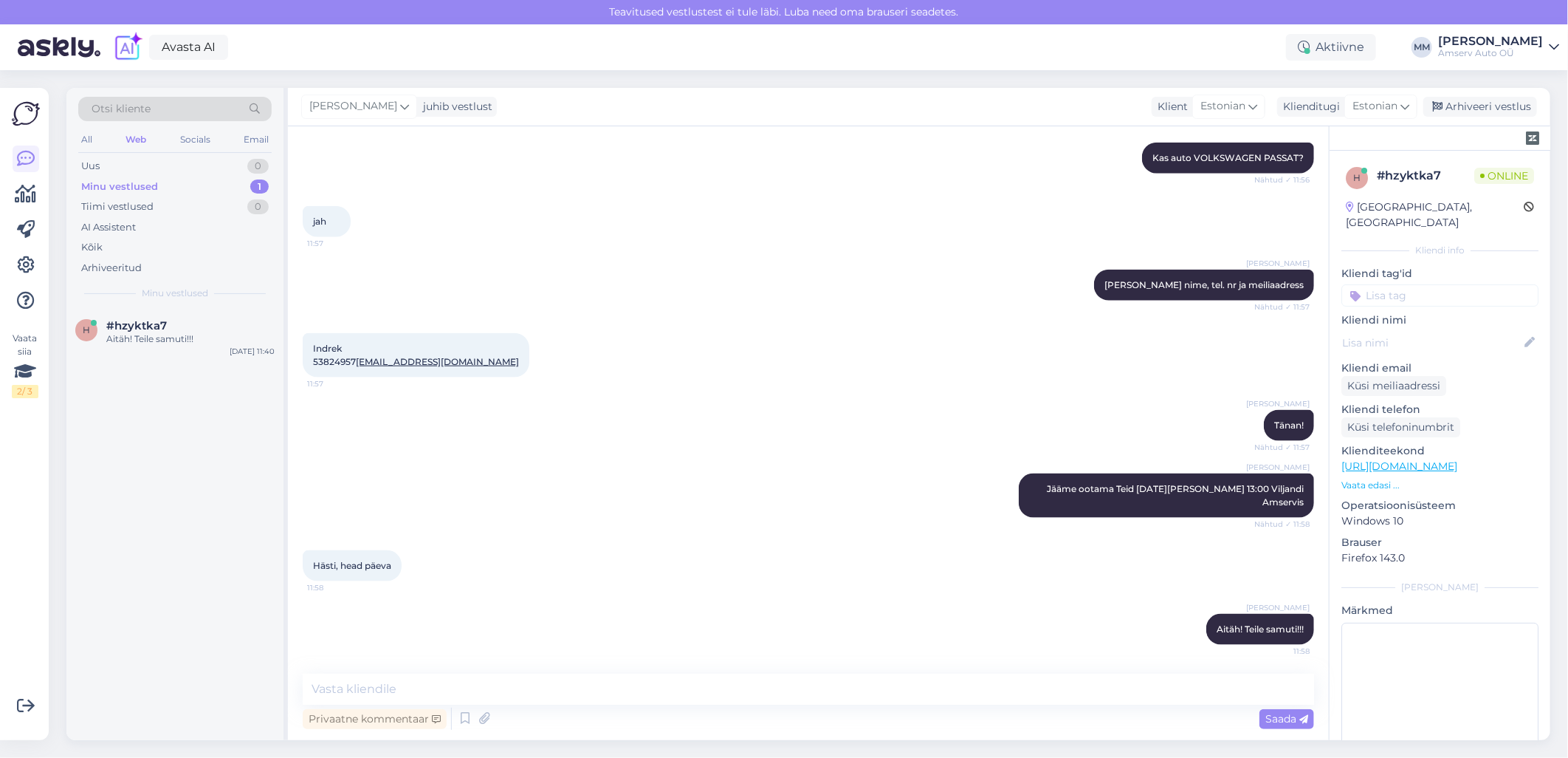
click at [470, 451] on div "[PERSON_NAME] Tänan! Nähtud ✓ 11:57" at bounding box center [808, 425] width 1012 height 64
drag, startPoint x: 358, startPoint y: 357, endPoint x: 311, endPoint y: 362, distance: 47.3
click at [311, 362] on div "Indrek 53824957 [EMAIL_ADDRESS][DOMAIN_NAME] 11:57" at bounding box center [416, 355] width 227 height 45
copy span "53824957"
drag, startPoint x: 416, startPoint y: 374, endPoint x: 312, endPoint y: 375, distance: 104.0
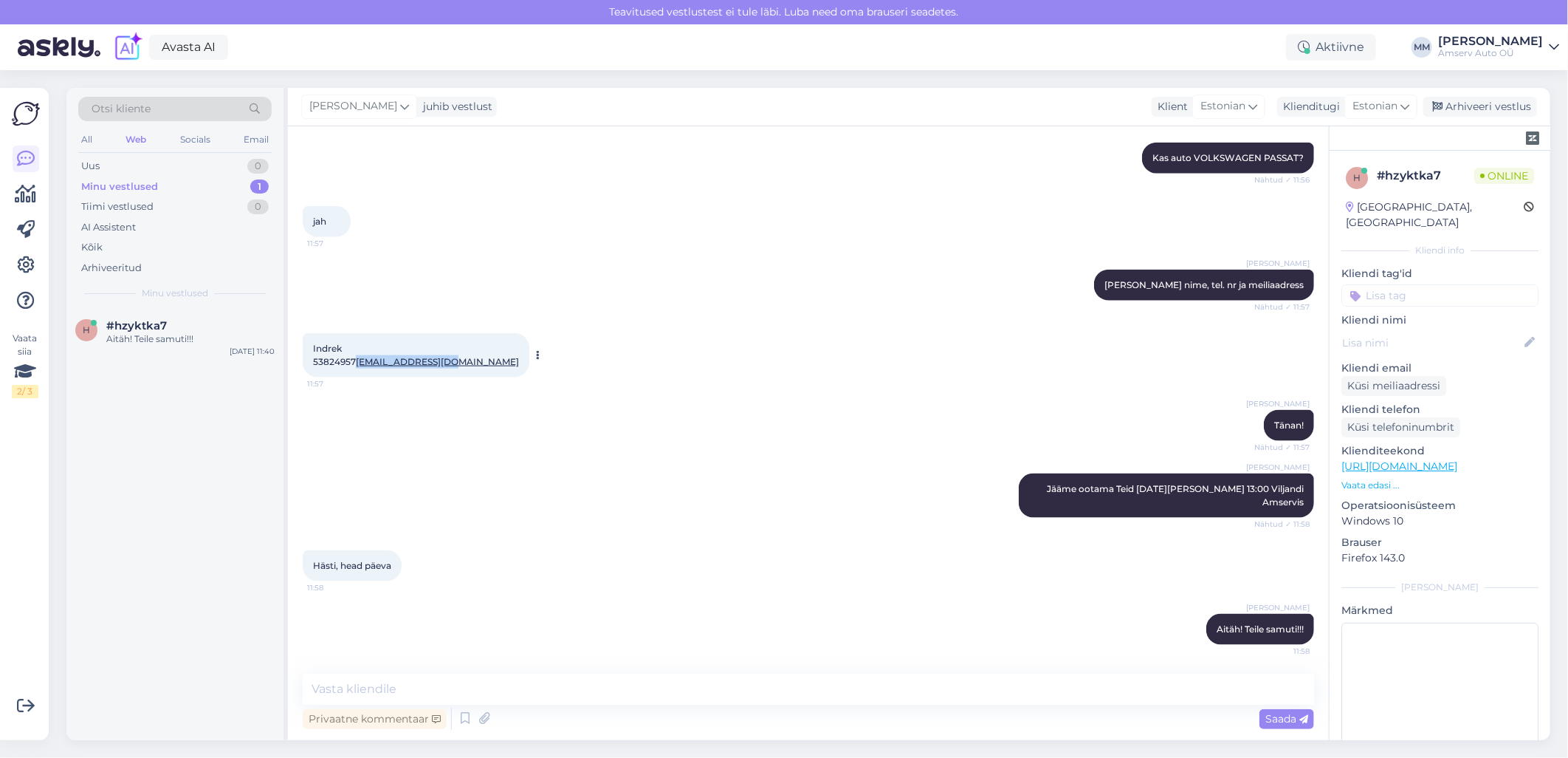
click at [312, 375] on div "Indrek 53824957 [EMAIL_ADDRESS][DOMAIN_NAME] 11:57" at bounding box center [416, 355] width 227 height 45
copy link "[EMAIL_ADDRESS][DOMAIN_NAME]"
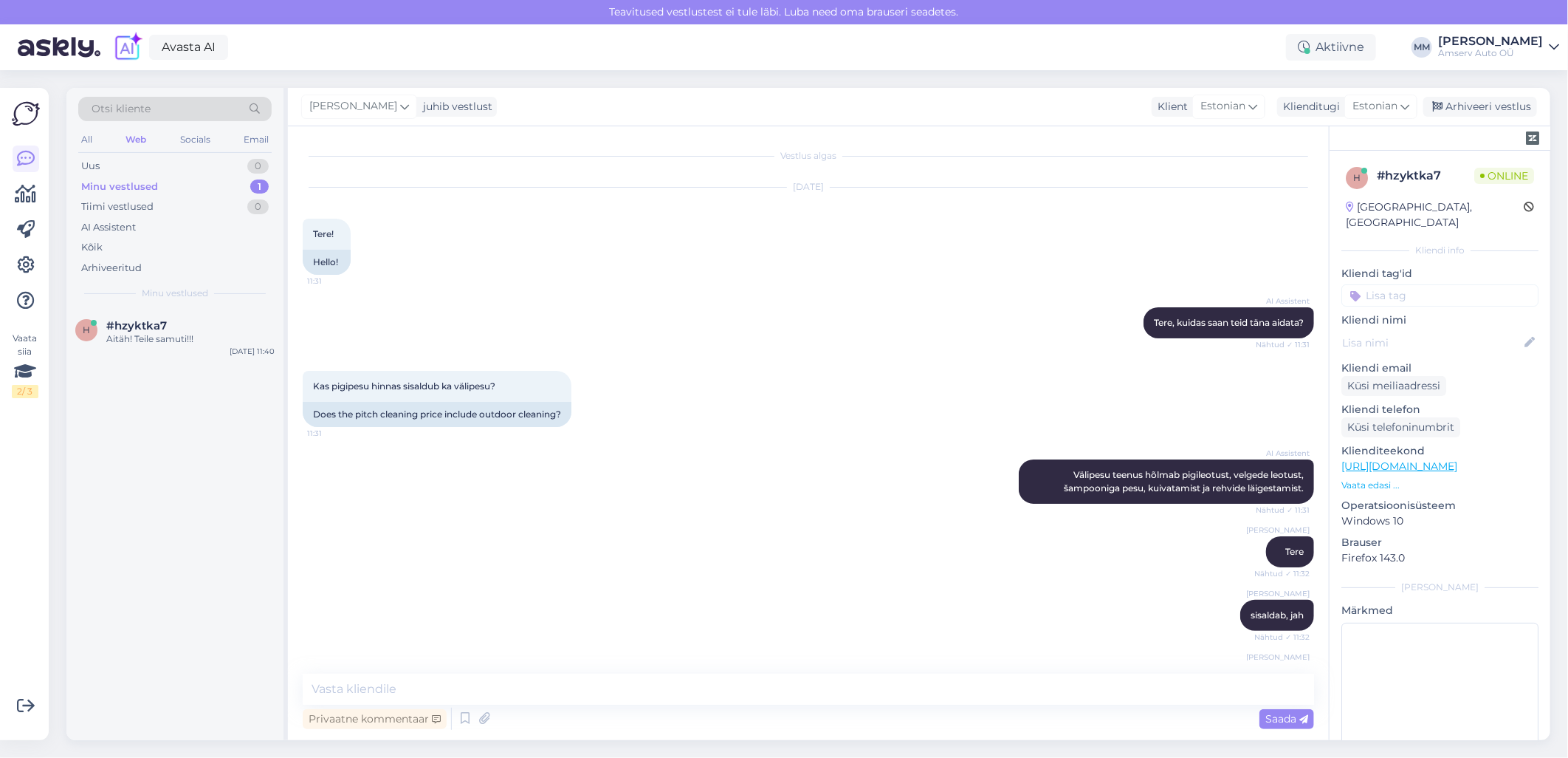
scroll to position [0, 0]
